Goal: Transaction & Acquisition: Purchase product/service

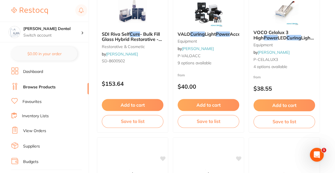
scroll to position [1284, 0]
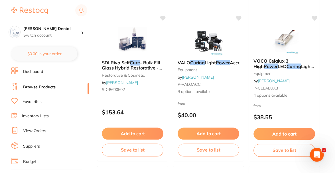
click at [34, 72] on link "Dashboard" at bounding box center [33, 72] width 20 height 6
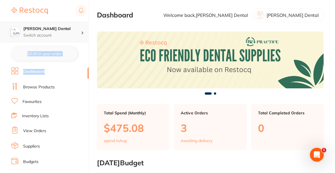
drag, startPoint x: 87, startPoint y: 74, endPoint x: 86, endPoint y: 42, distance: 32.8
click at [86, 42] on section "[PERSON_NAME] Dental Switch account [PERSON_NAME] Dental $0.00 in your order Da…" at bounding box center [44, 86] width 89 height 173
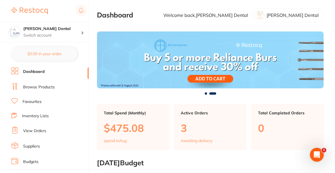
click at [43, 128] on link "View Orders" at bounding box center [34, 131] width 23 height 6
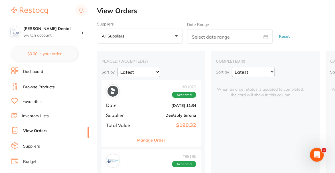
click at [42, 87] on link "Browse Products" at bounding box center [39, 87] width 32 height 6
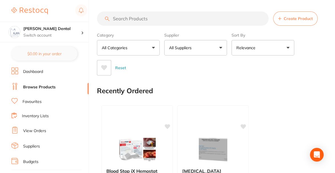
click at [153, 18] on input "search" at bounding box center [183, 18] width 172 height 14
type input "steri pouches"
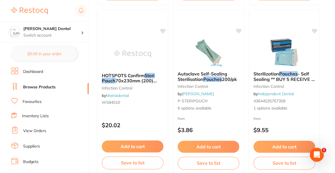
scroll to position [457, 0]
